Goal: Task Accomplishment & Management: Manage account settings

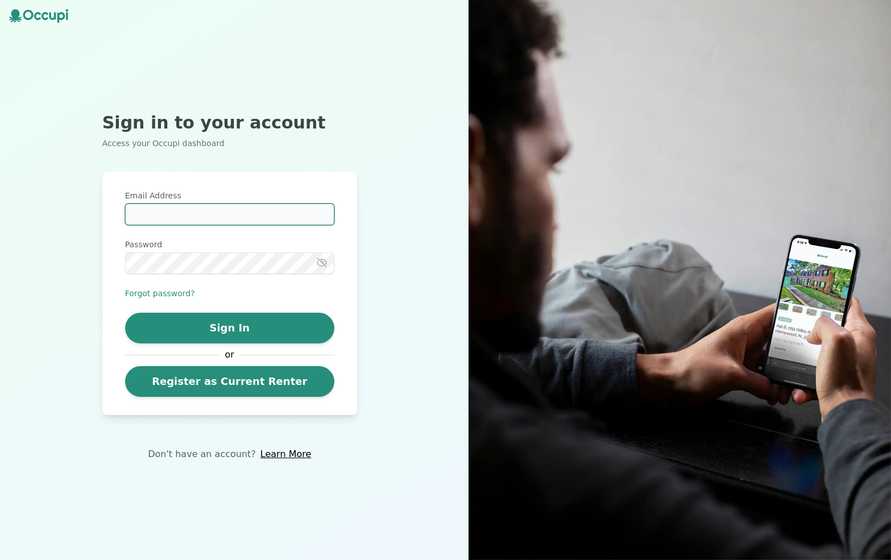
click at [216, 218] on input "Email Address" at bounding box center [229, 215] width 209 height 22
type input "**********"
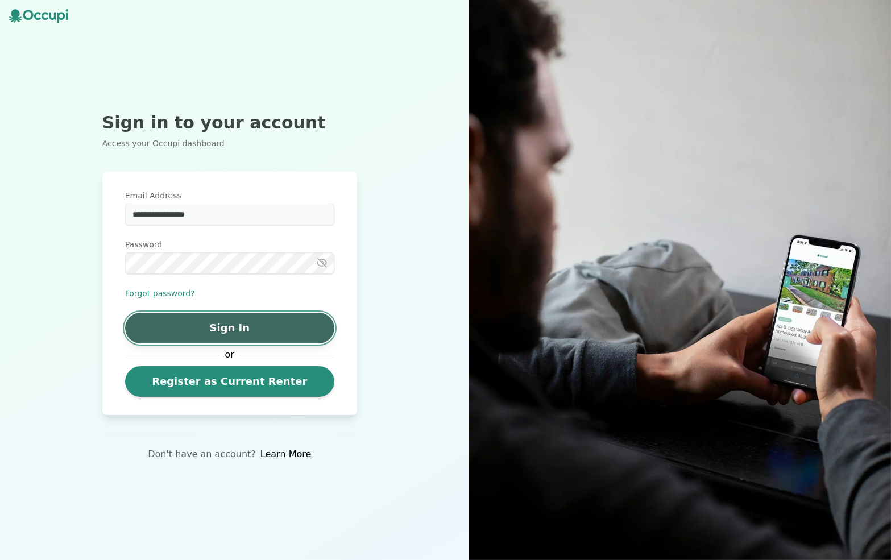
click at [228, 328] on button "Sign In" at bounding box center [229, 328] width 209 height 31
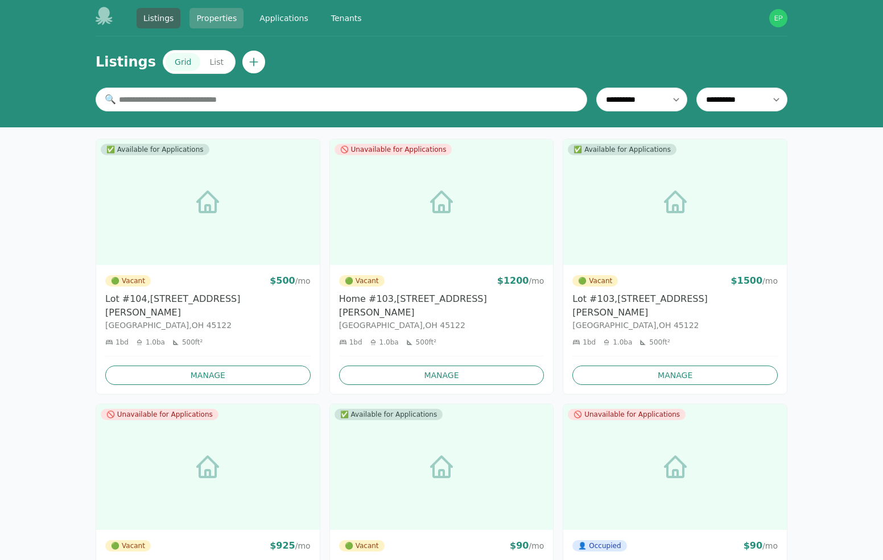
click at [208, 20] on link "Properties" at bounding box center [216, 18] width 54 height 20
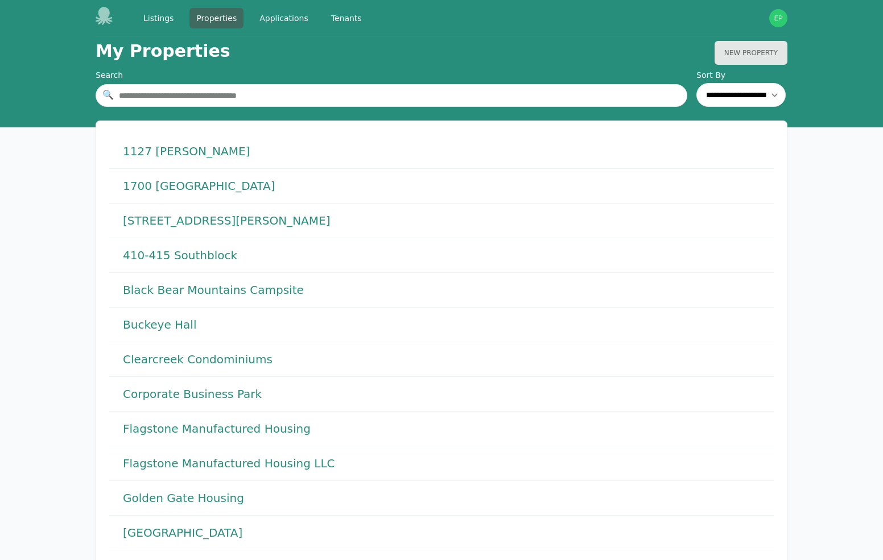
click at [110, 18] on icon at bounding box center [104, 16] width 17 height 18
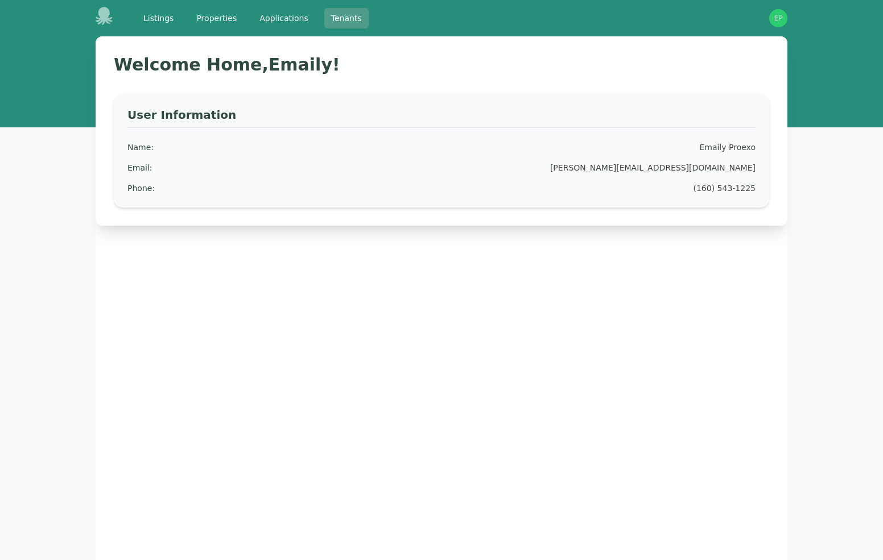
click at [327, 16] on link "Tenants" at bounding box center [346, 18] width 44 height 20
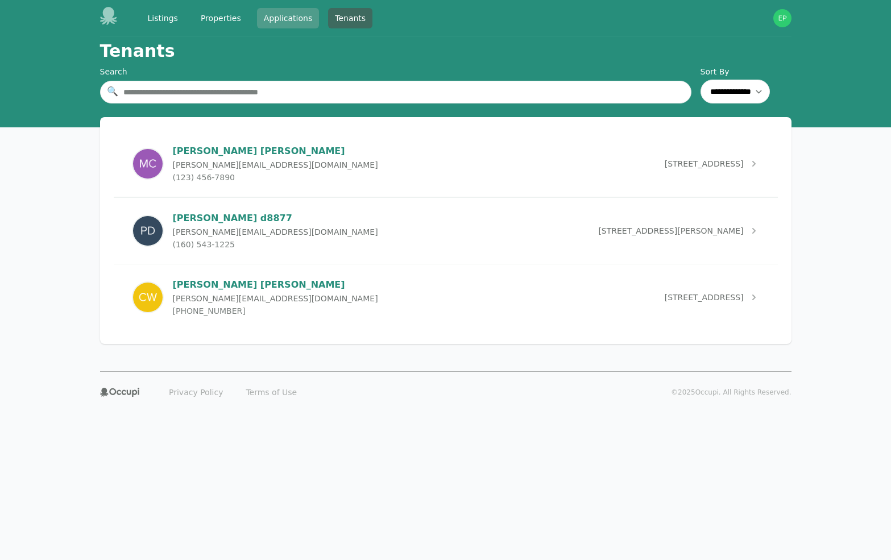
click at [299, 18] on link "Applications" at bounding box center [288, 18] width 63 height 20
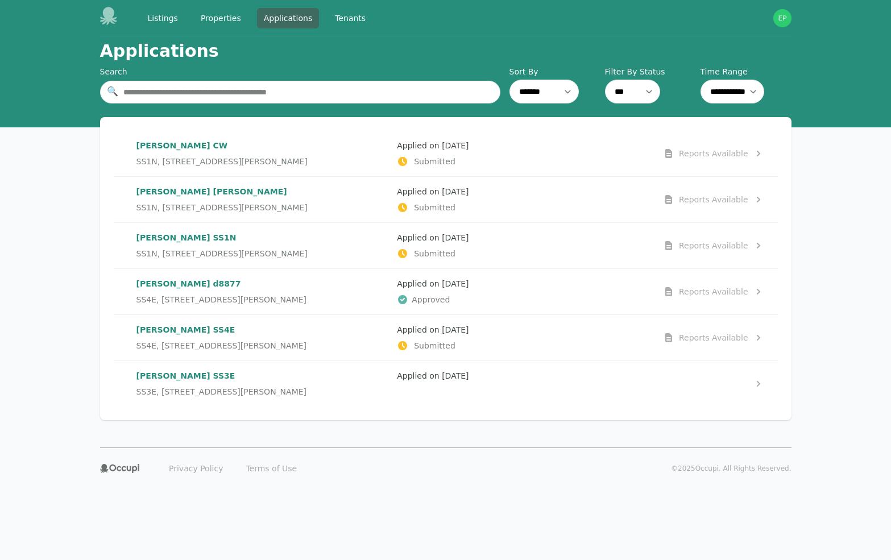
click at [246, 21] on div "Listings Properties Applications Tenants" at bounding box center [257, 18] width 232 height 20
click at [225, 23] on link "Properties" at bounding box center [221, 18] width 54 height 20
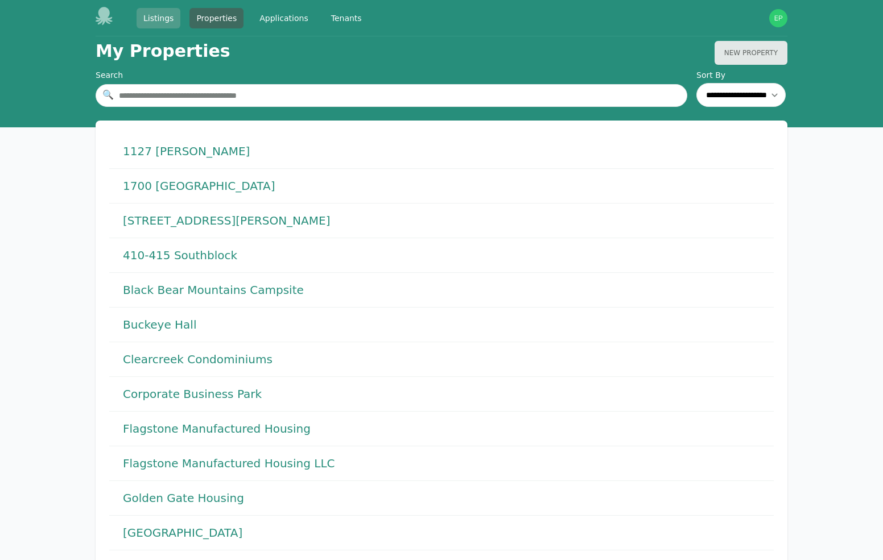
click at [154, 15] on link "Listings" at bounding box center [159, 18] width 44 height 20
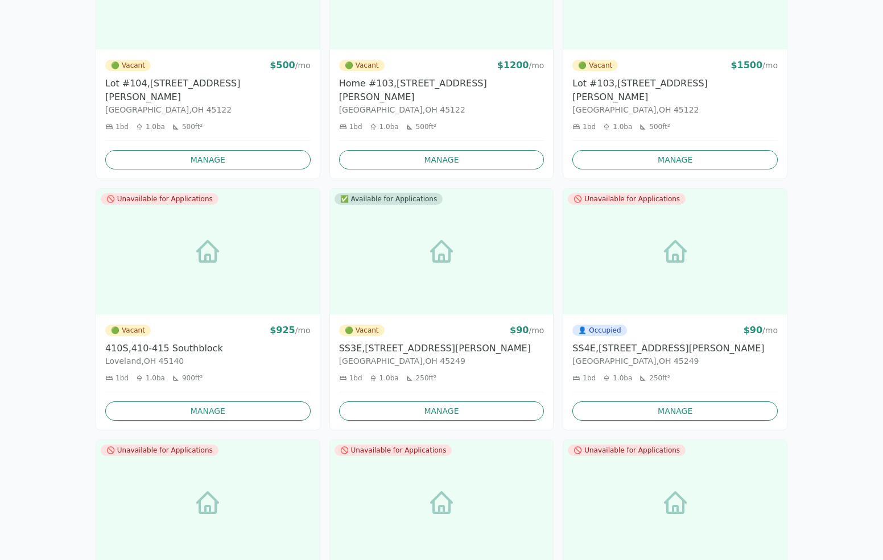
scroll to position [490, 0]
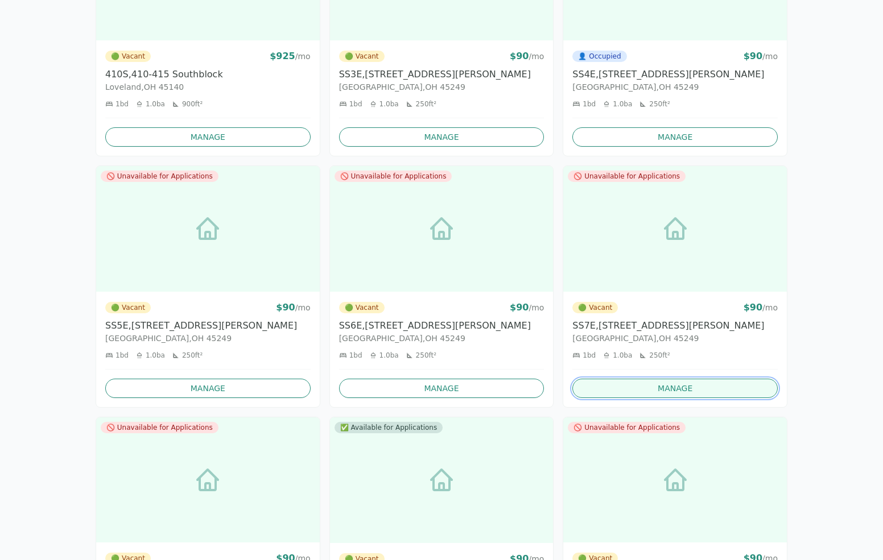
click at [668, 379] on link "Manage" at bounding box center [674, 388] width 205 height 19
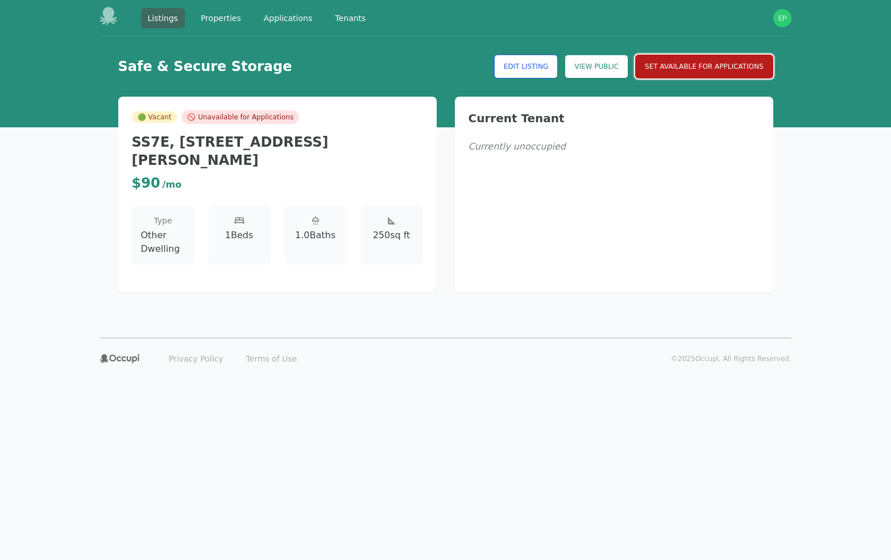
click at [667, 73] on button "Set Available for Applications" at bounding box center [704, 67] width 138 height 24
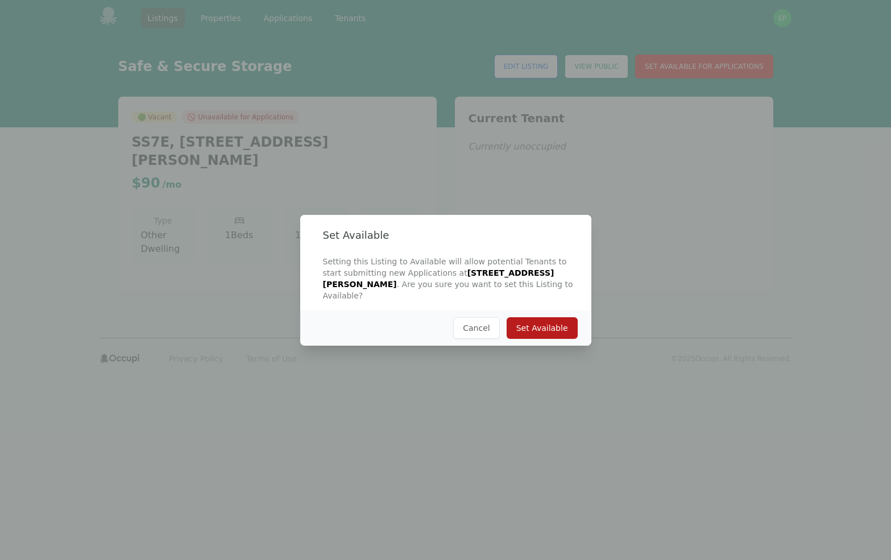
click at [553, 322] on button "Set Available" at bounding box center [542, 328] width 71 height 22
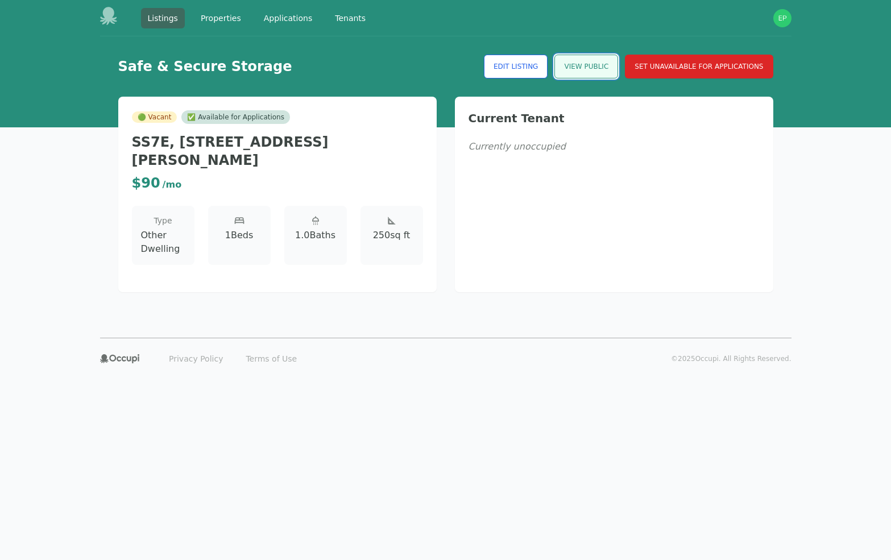
click at [568, 68] on link "View Public" at bounding box center [587, 67] width 64 height 24
